Goal: Find specific page/section: Find specific page/section

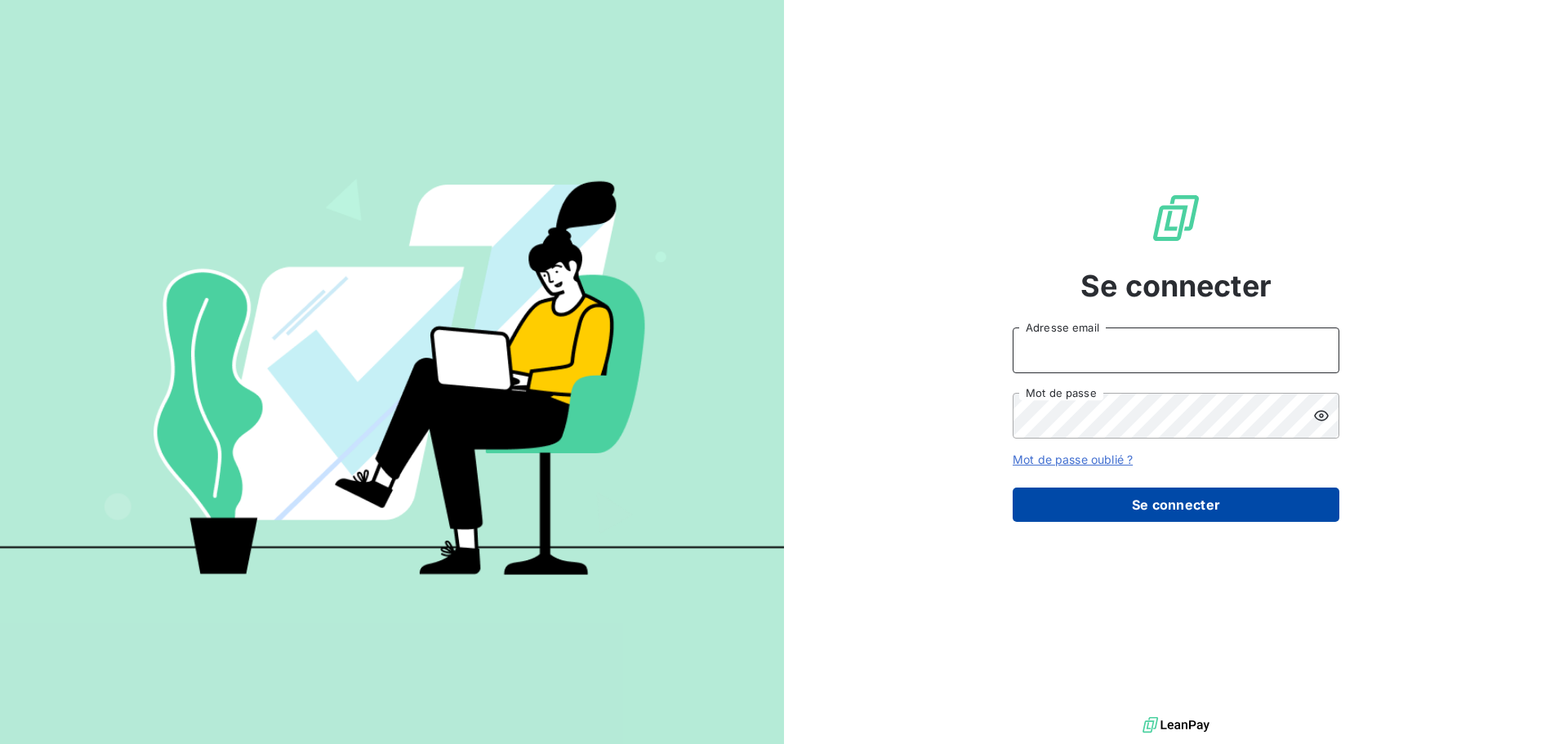
type input "[EMAIL_ADDRESS][DOMAIN_NAME]"
click at [1204, 509] on button "Se connecter" at bounding box center [1176, 505] width 327 height 34
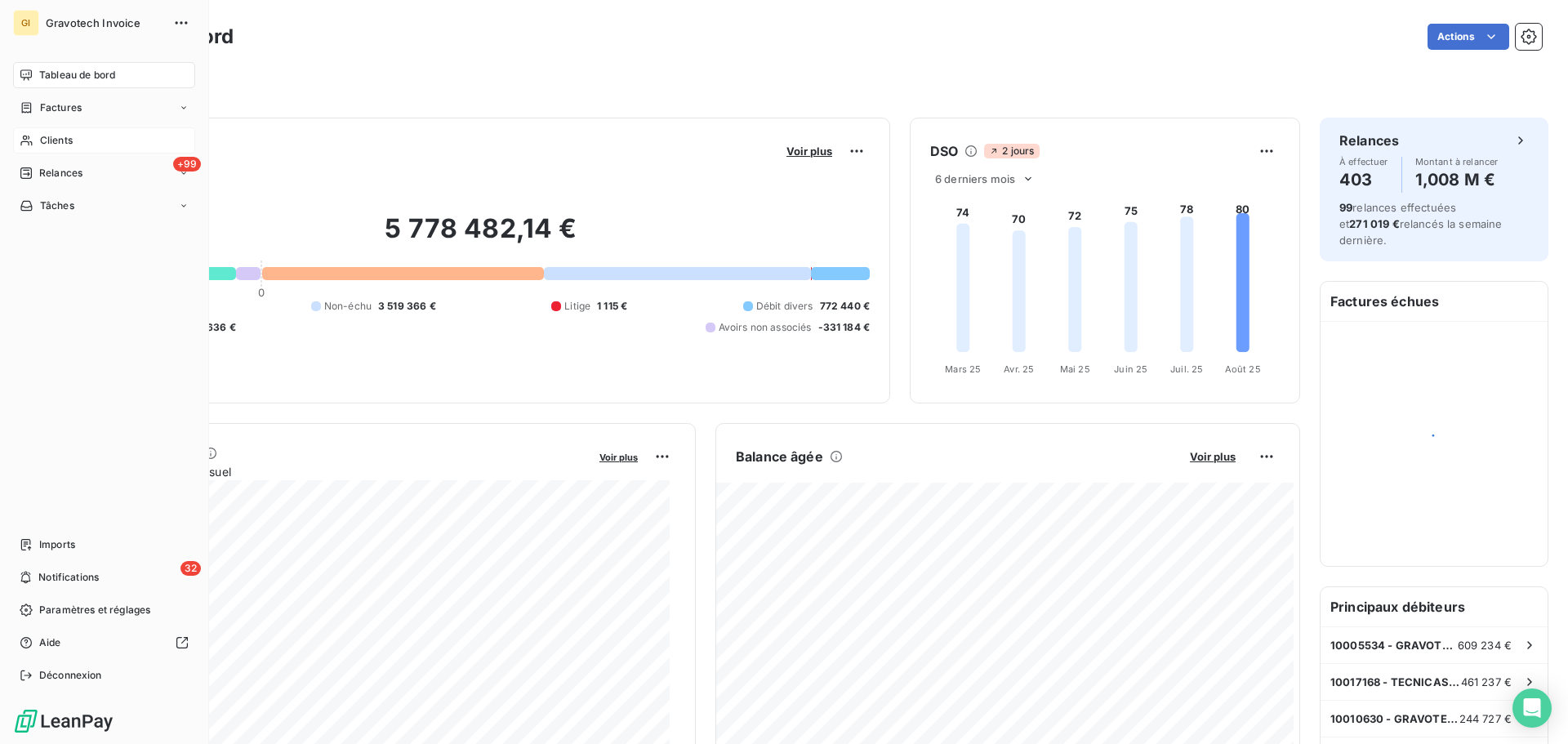
click at [55, 141] on span "Clients" at bounding box center [56, 140] width 33 height 14
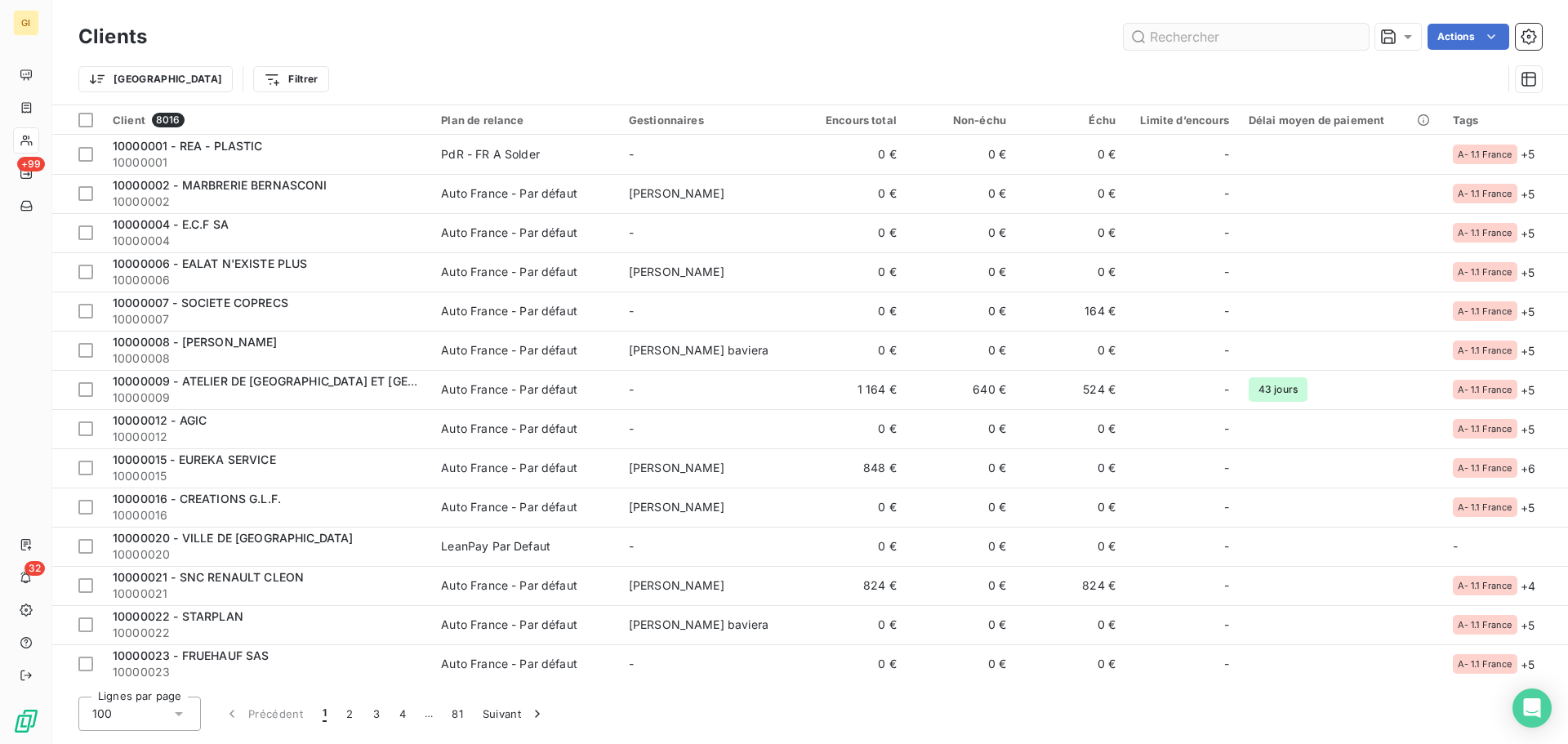
click at [1155, 35] on input "text" at bounding box center [1246, 36] width 245 height 26
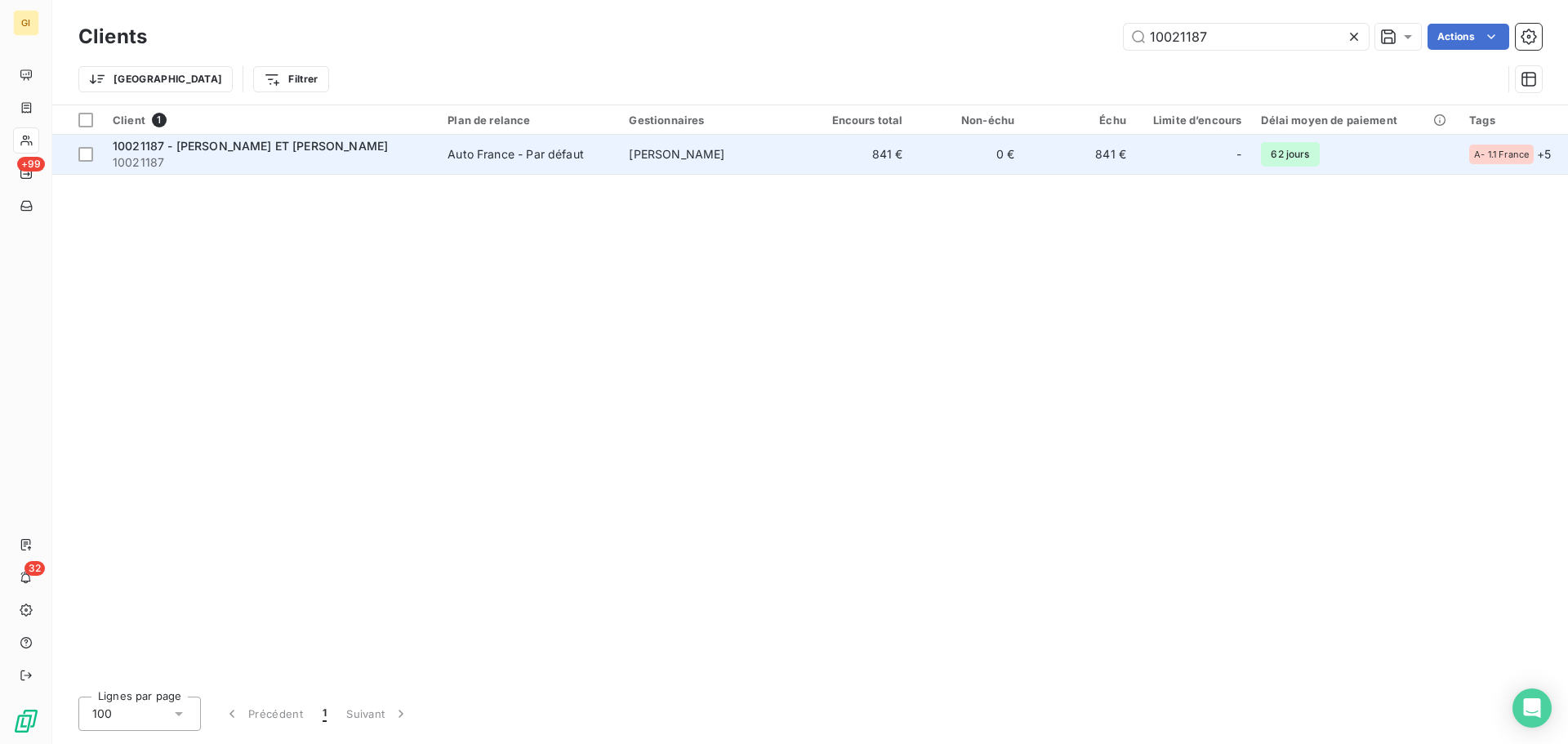
type input "10021187"
click at [217, 146] on span "10021187 - [PERSON_NAME] ET [PERSON_NAME]" at bounding box center [250, 145] width 275 height 14
